Goal: Task Accomplishment & Management: Manage account settings

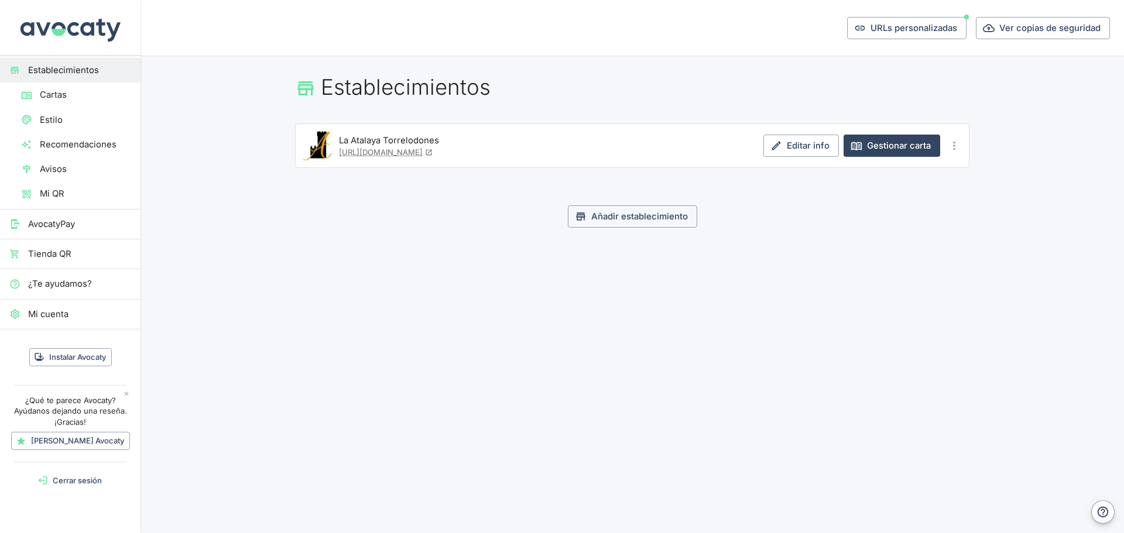
click at [50, 97] on span "Cartas" at bounding box center [85, 94] width 91 height 13
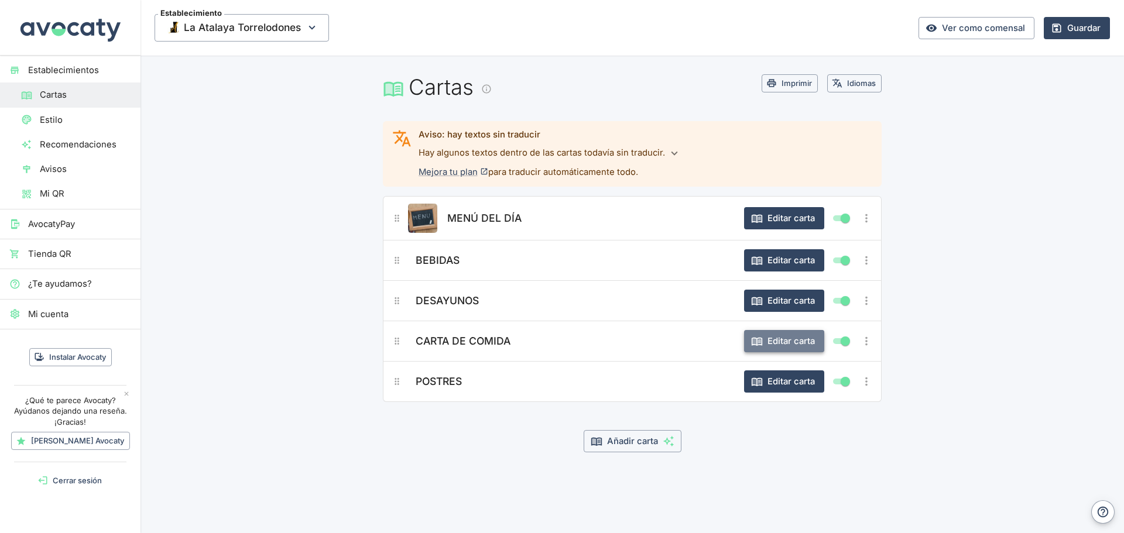
click at [769, 345] on button "Editar carta" at bounding box center [784, 341] width 80 height 22
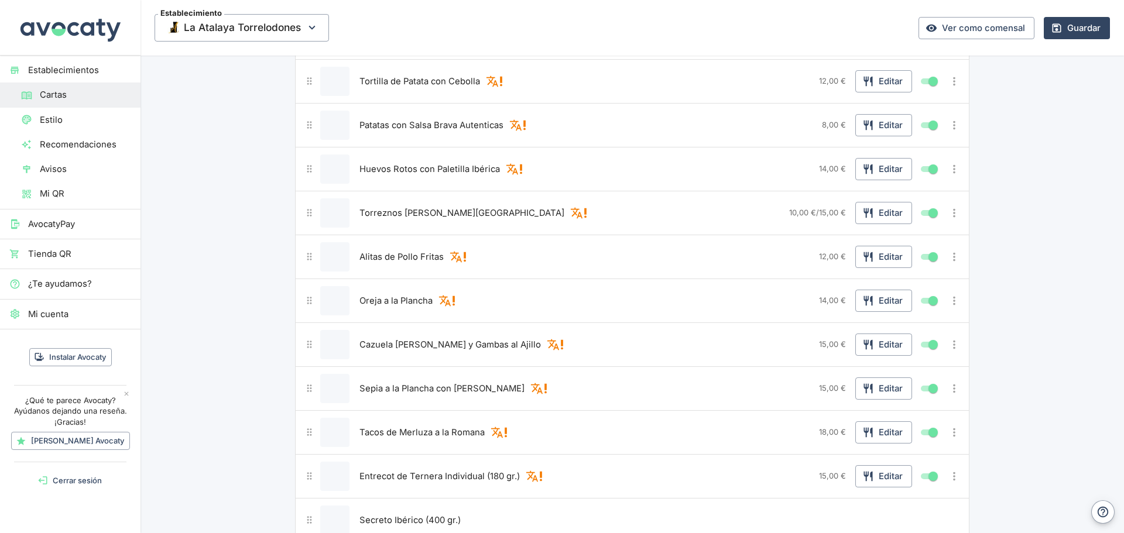
scroll to position [293, 0]
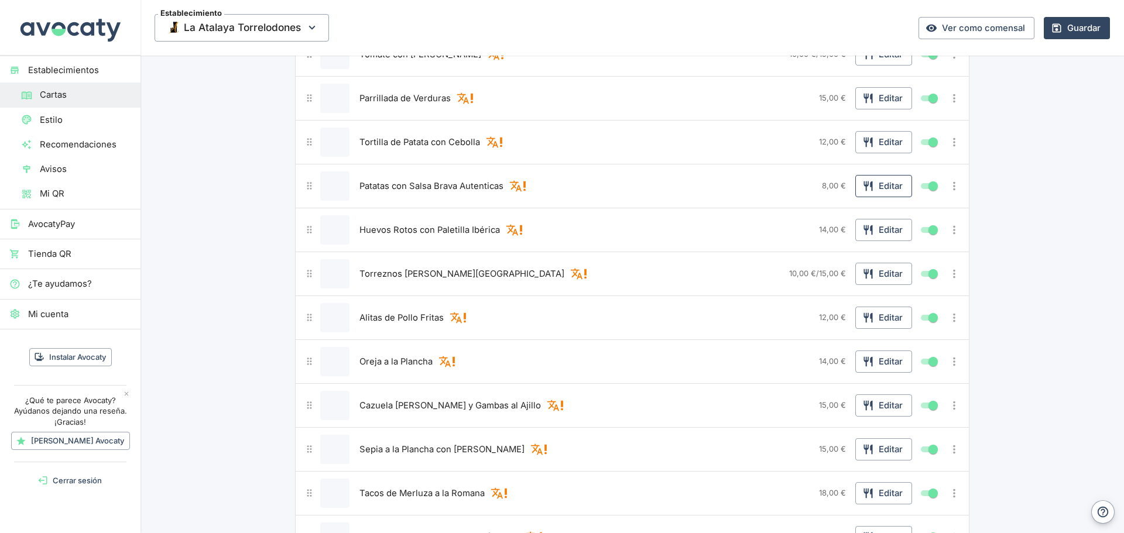
click at [873, 190] on button "Editar" at bounding box center [883, 186] width 57 height 22
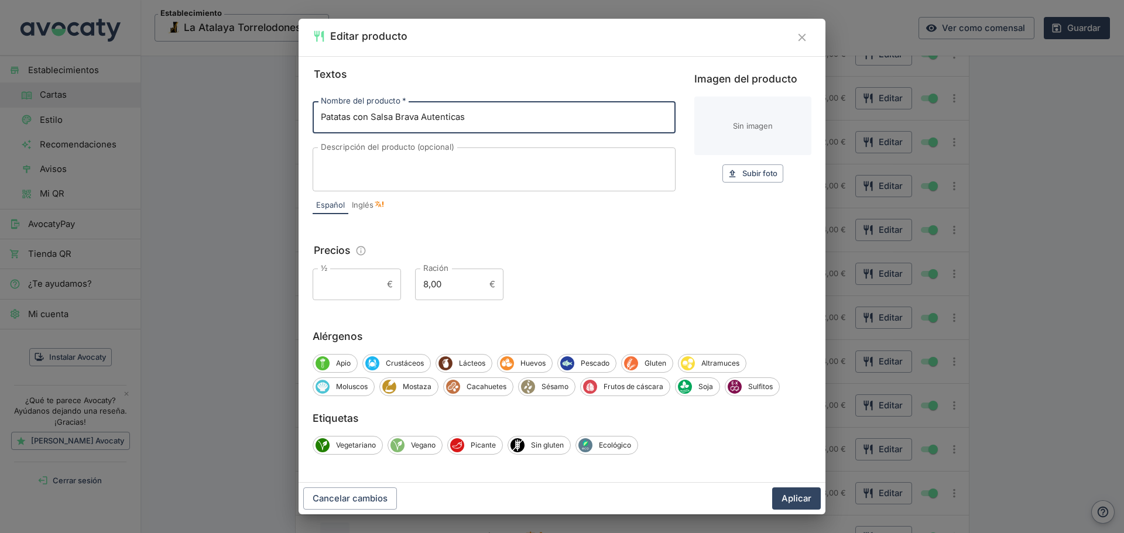
click at [342, 279] on input "½" at bounding box center [348, 285] width 70 height 32
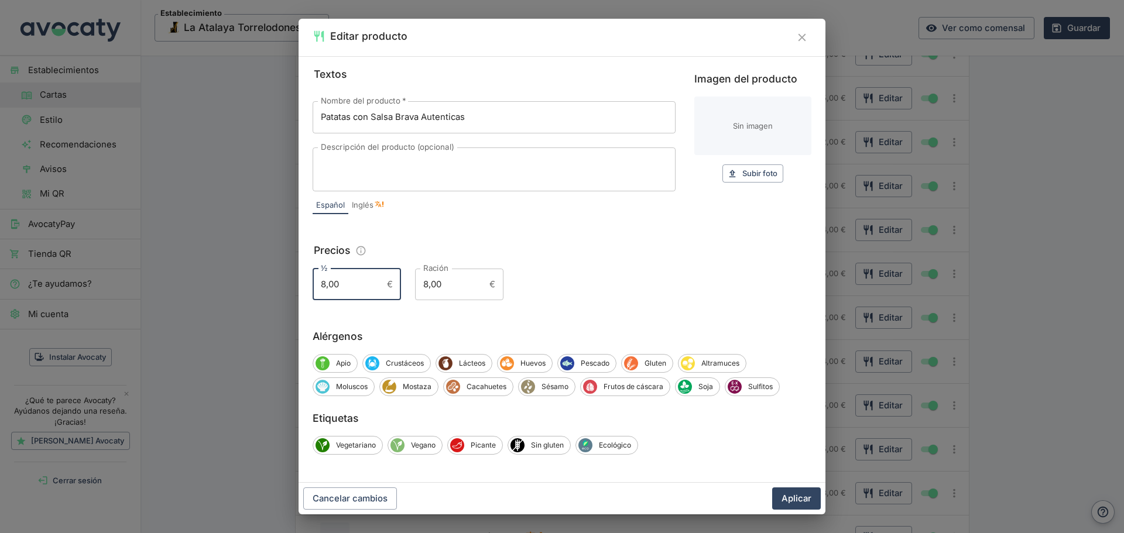
type input "8,00"
drag, startPoint x: 471, startPoint y: 286, endPoint x: 418, endPoint y: 277, distance: 53.4
click at [418, 277] on input "8,00" at bounding box center [450, 285] width 70 height 32
type input "10,00"
click at [807, 502] on button "Aplicar" at bounding box center [796, 499] width 49 height 22
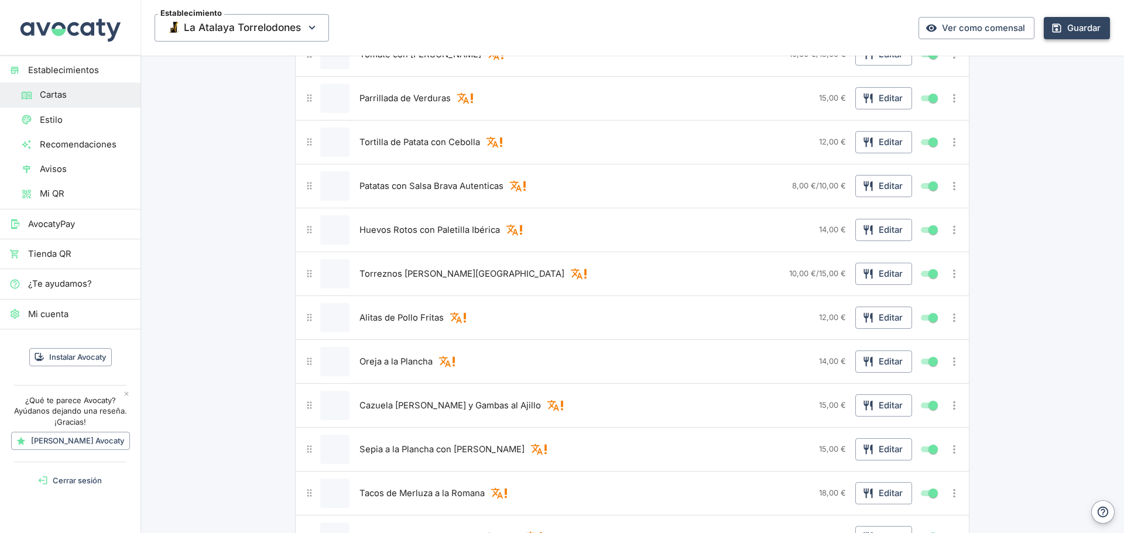
click at [1069, 31] on button "Guardar" at bounding box center [1077, 28] width 66 height 22
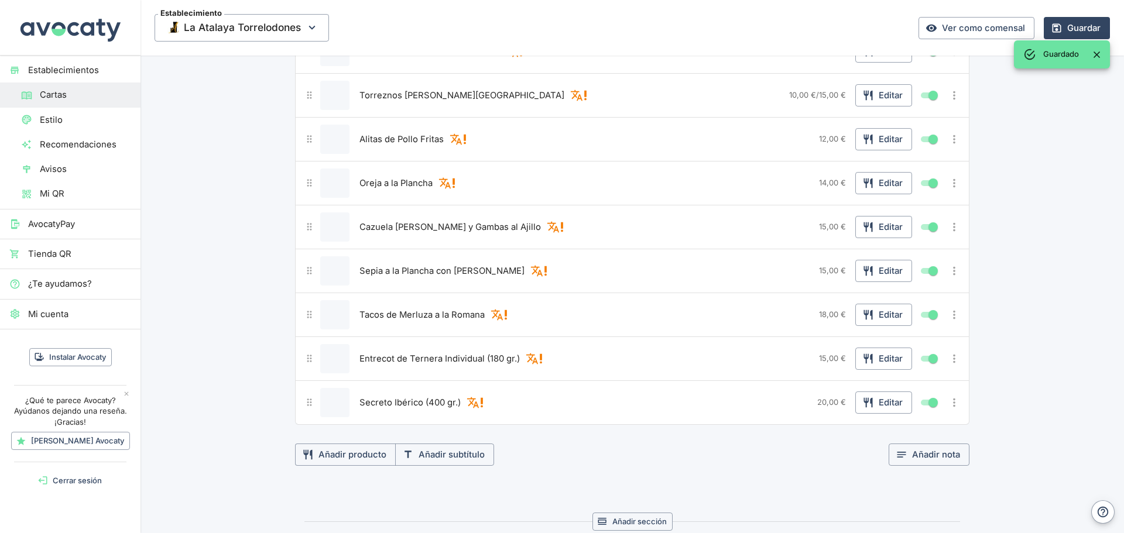
scroll to position [468, 0]
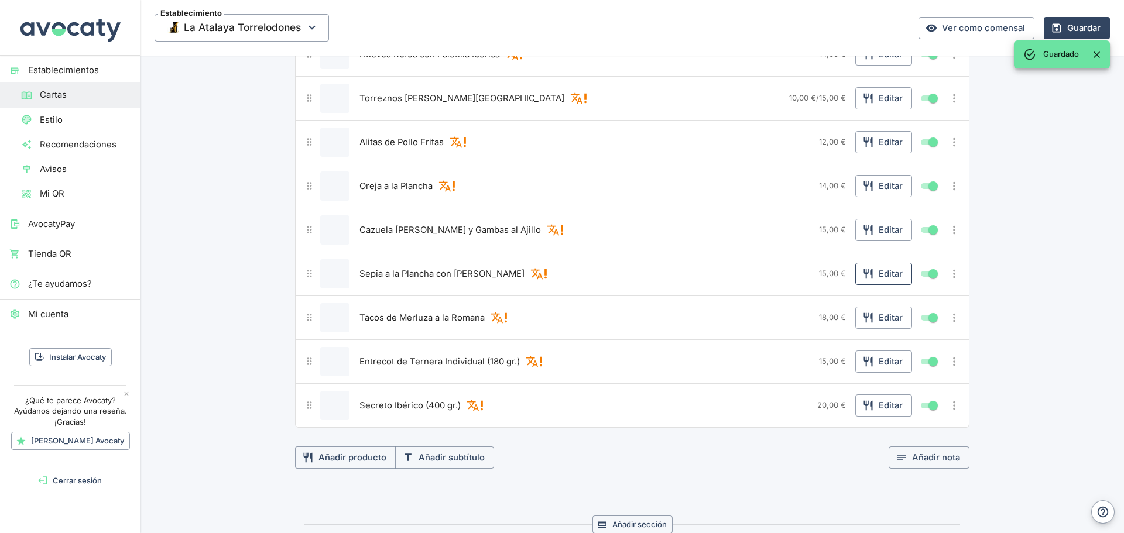
click at [892, 275] on button "Editar" at bounding box center [883, 274] width 57 height 22
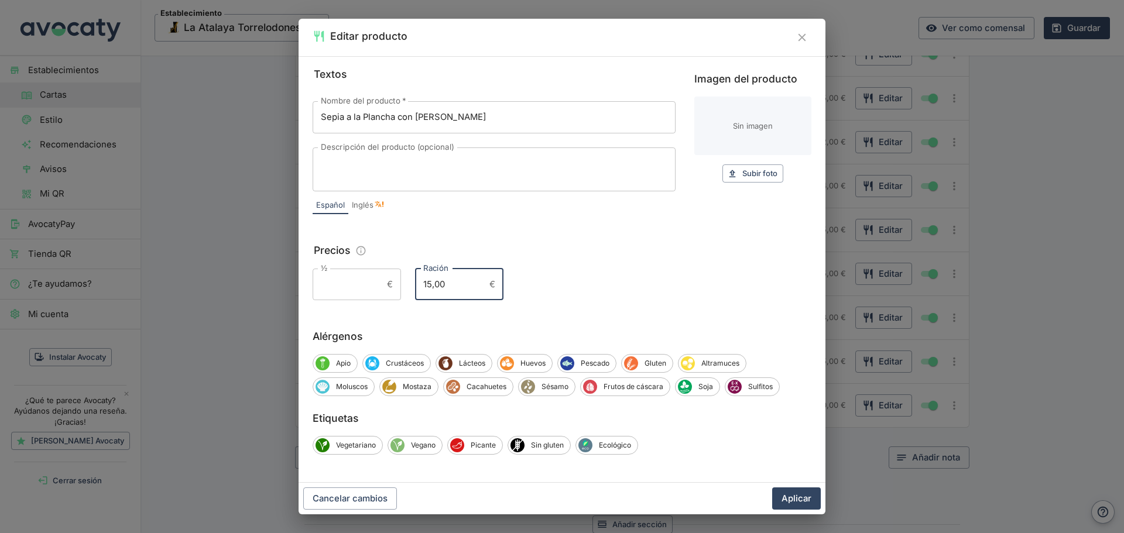
drag, startPoint x: 445, startPoint y: 288, endPoint x: 402, endPoint y: 284, distance: 42.9
click at [402, 284] on div "½ € ½ Ración 15,00 € Ración" at bounding box center [562, 285] width 499 height 32
type input "16,00"
click at [791, 503] on button "Aplicar" at bounding box center [796, 499] width 49 height 22
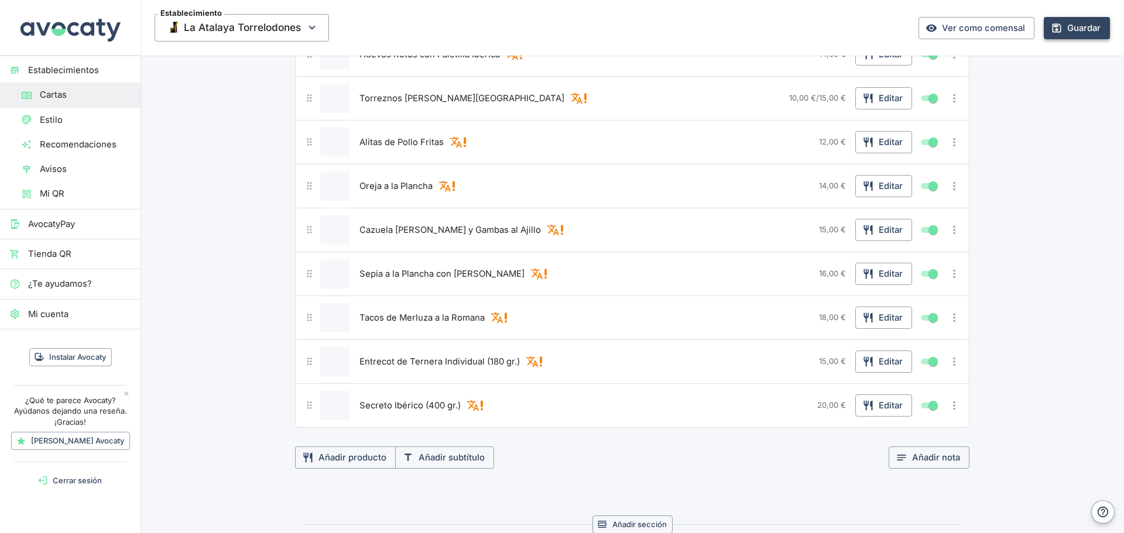
click at [1058, 26] on button "Guardar" at bounding box center [1077, 28] width 66 height 22
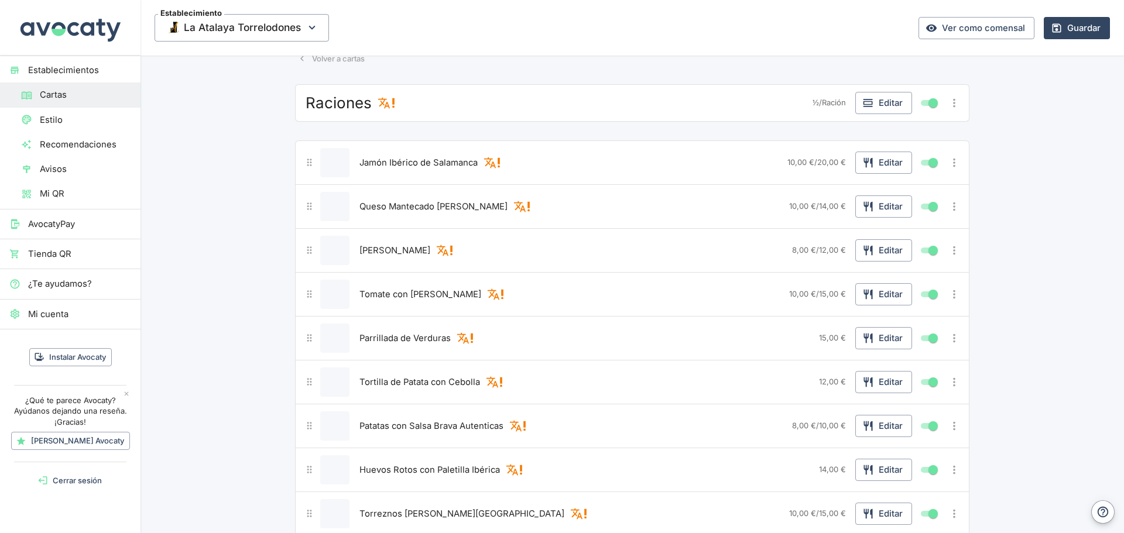
scroll to position [0, 0]
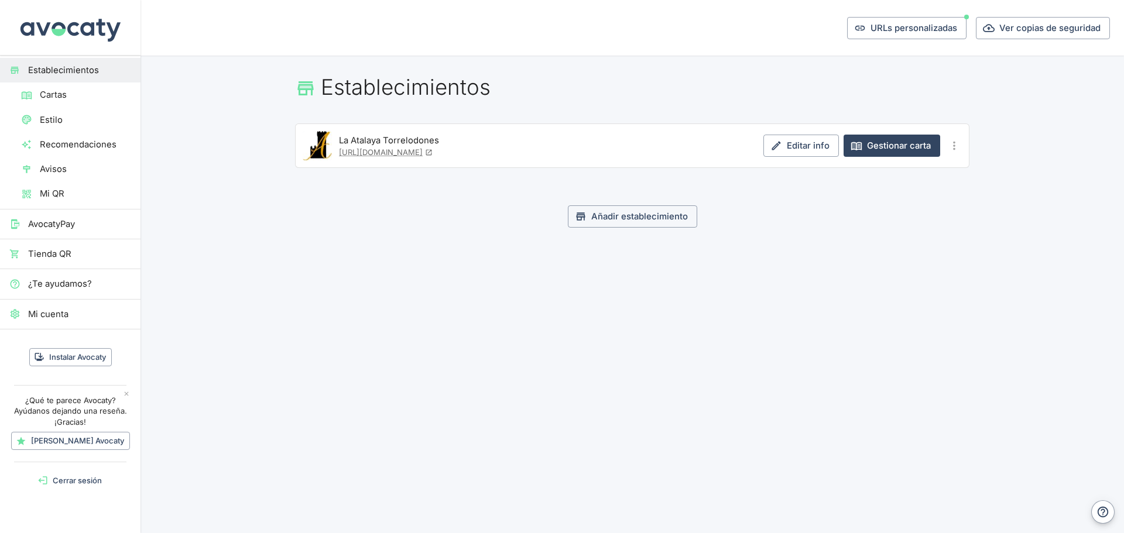
click at [63, 83] on link "Cartas" at bounding box center [70, 95] width 140 height 25
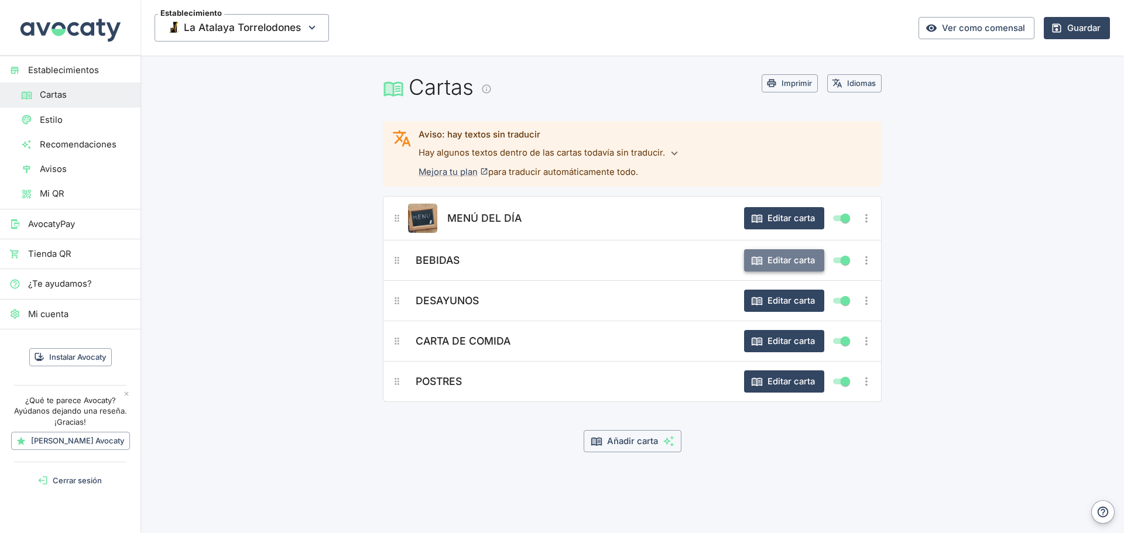
click at [783, 262] on button "Editar carta" at bounding box center [784, 260] width 80 height 22
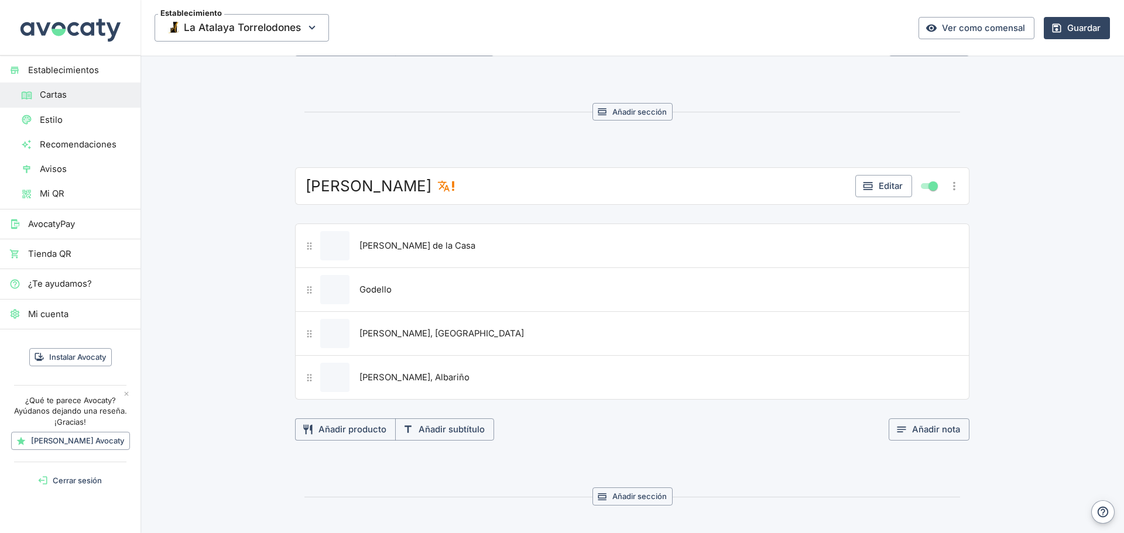
scroll to position [1054, 0]
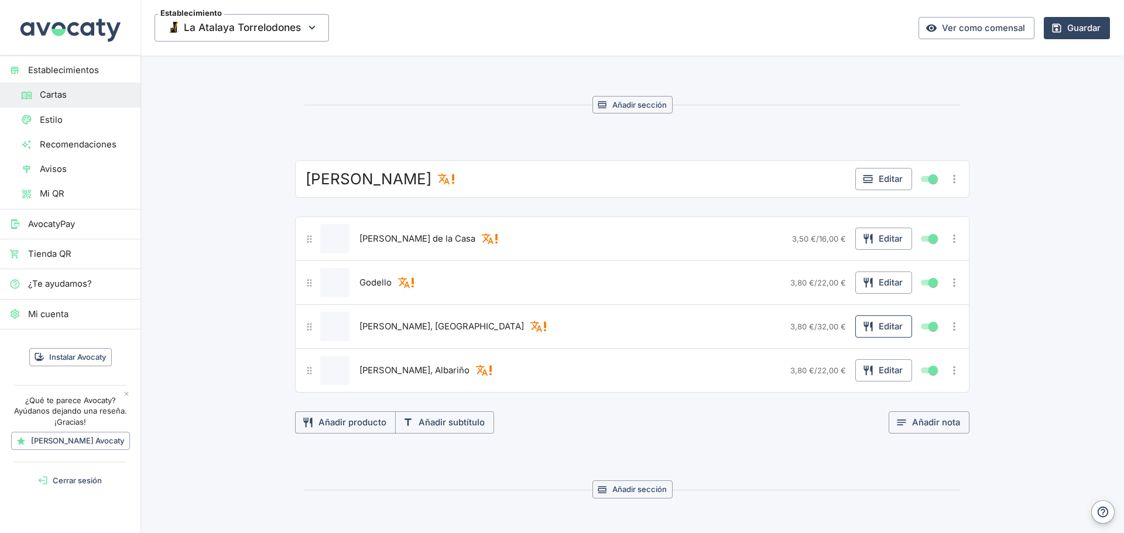
click at [876, 330] on button "Editar" at bounding box center [883, 326] width 57 height 22
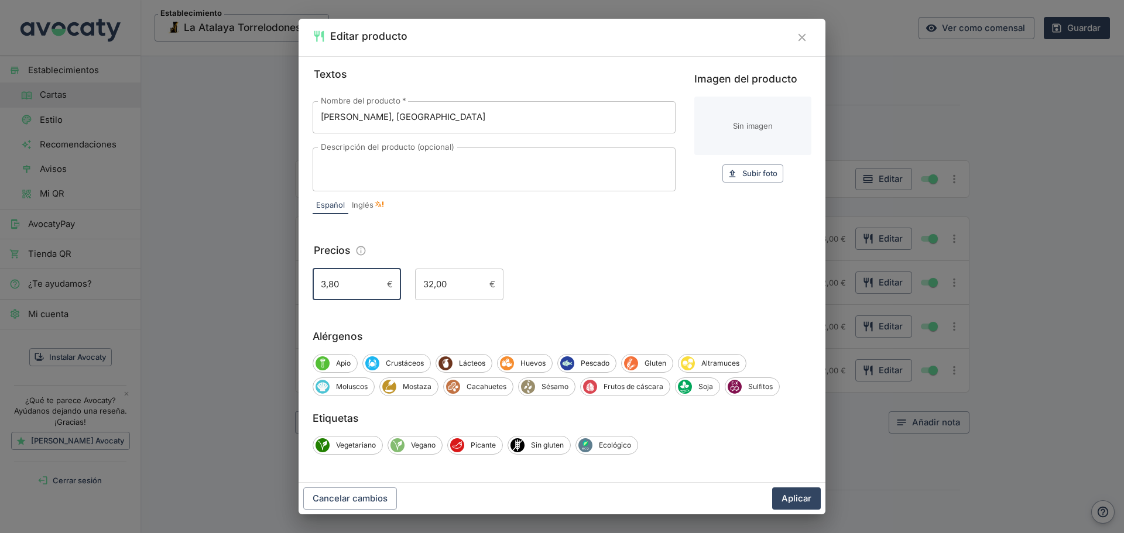
drag, startPoint x: 362, startPoint y: 283, endPoint x: 279, endPoint y: 281, distance: 82.5
click at [279, 281] on div "Editar producto Textos Nombre del producto   * Pazo Baión, Albariño Nombre del …" at bounding box center [562, 266] width 1124 height 533
click at [797, 498] on button "Aplicar" at bounding box center [796, 499] width 49 height 22
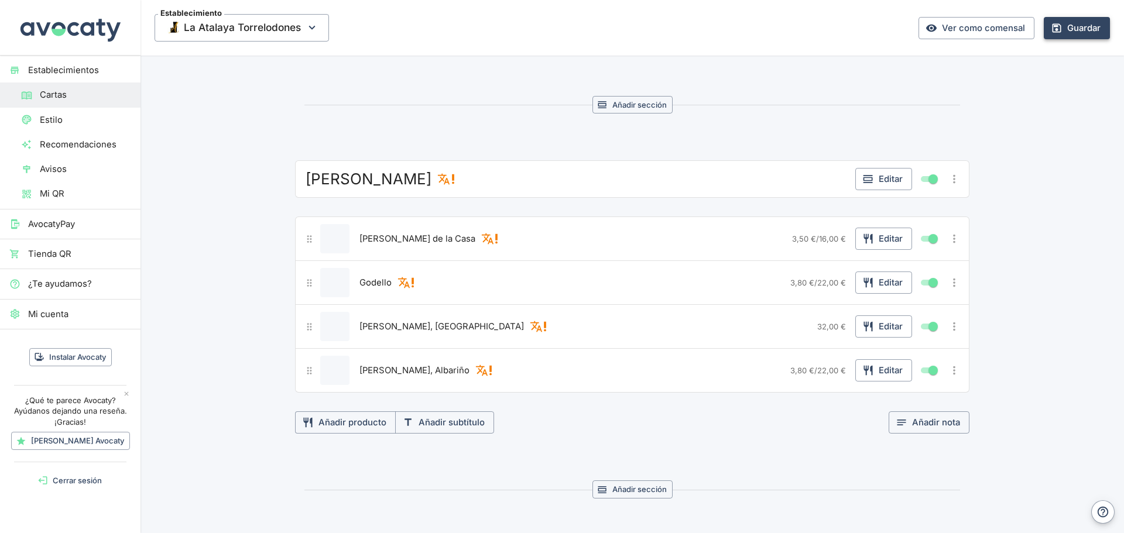
click at [1077, 30] on button "Guardar" at bounding box center [1077, 28] width 66 height 22
click at [1057, 20] on button "Guardar" at bounding box center [1077, 28] width 66 height 22
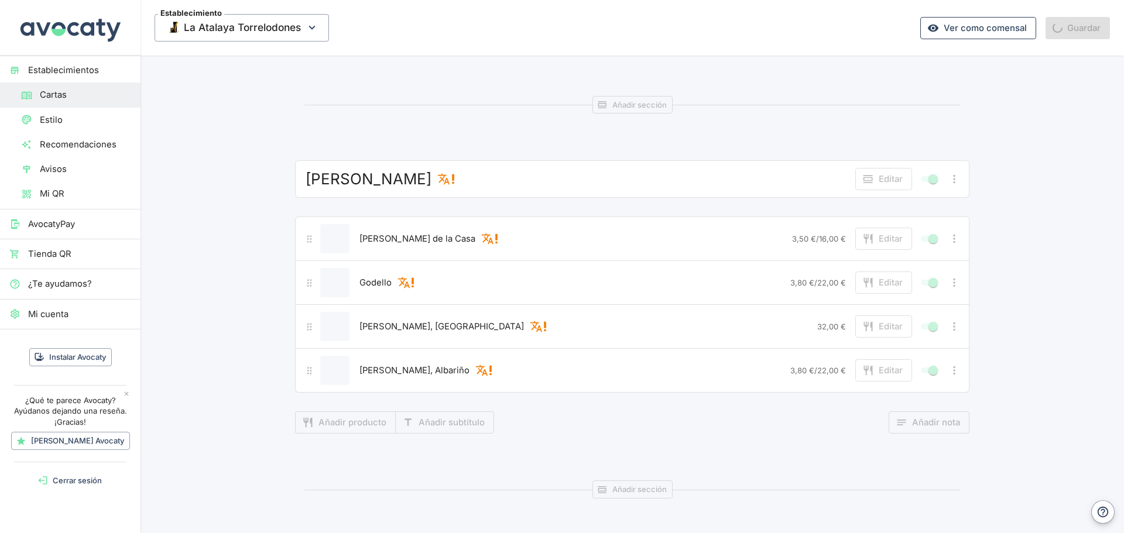
click at [966, 32] on link "Ver como comensal" at bounding box center [978, 28] width 116 height 22
